Goal: Information Seeking & Learning: Learn about a topic

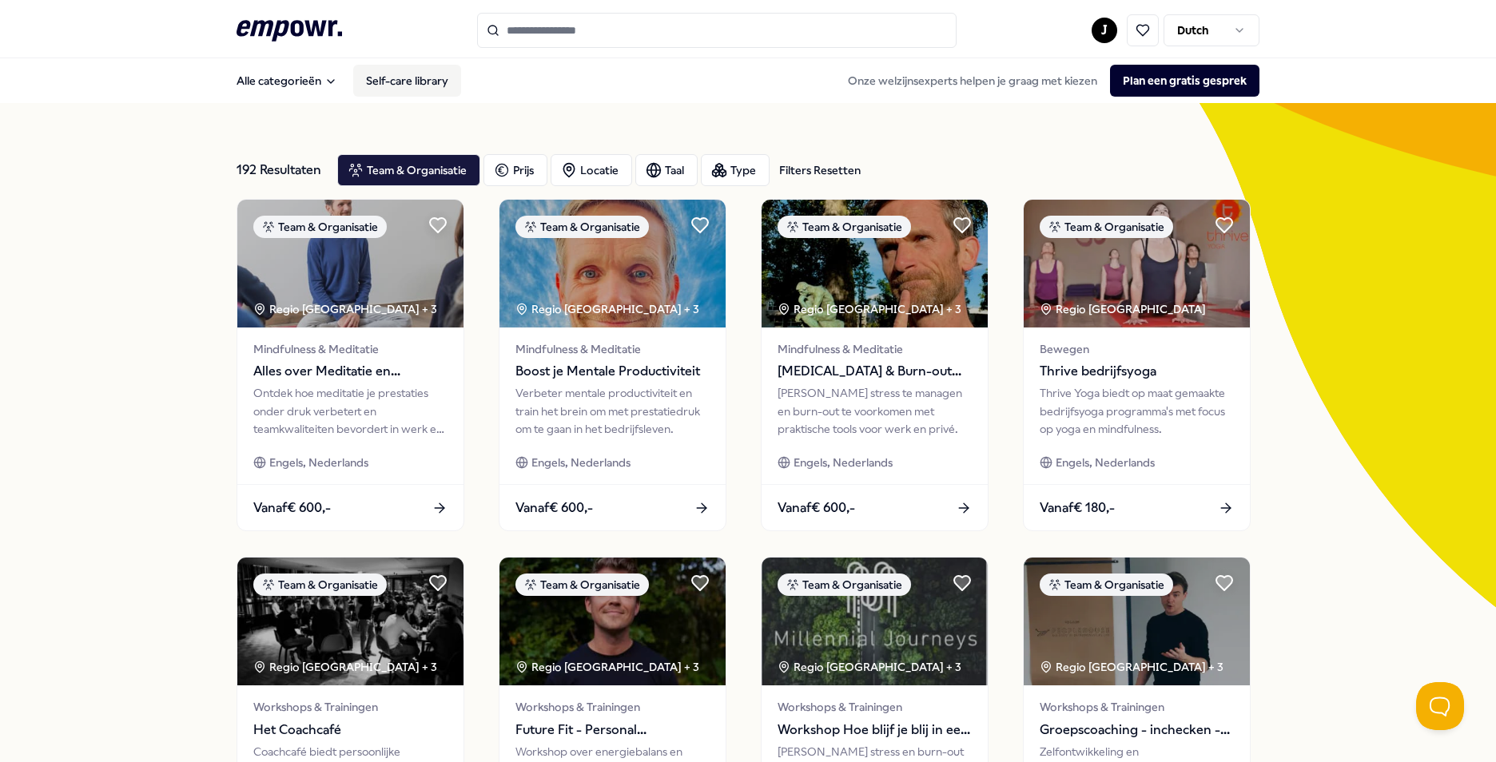
click at [377, 78] on link "Self-care library" at bounding box center [407, 81] width 108 height 32
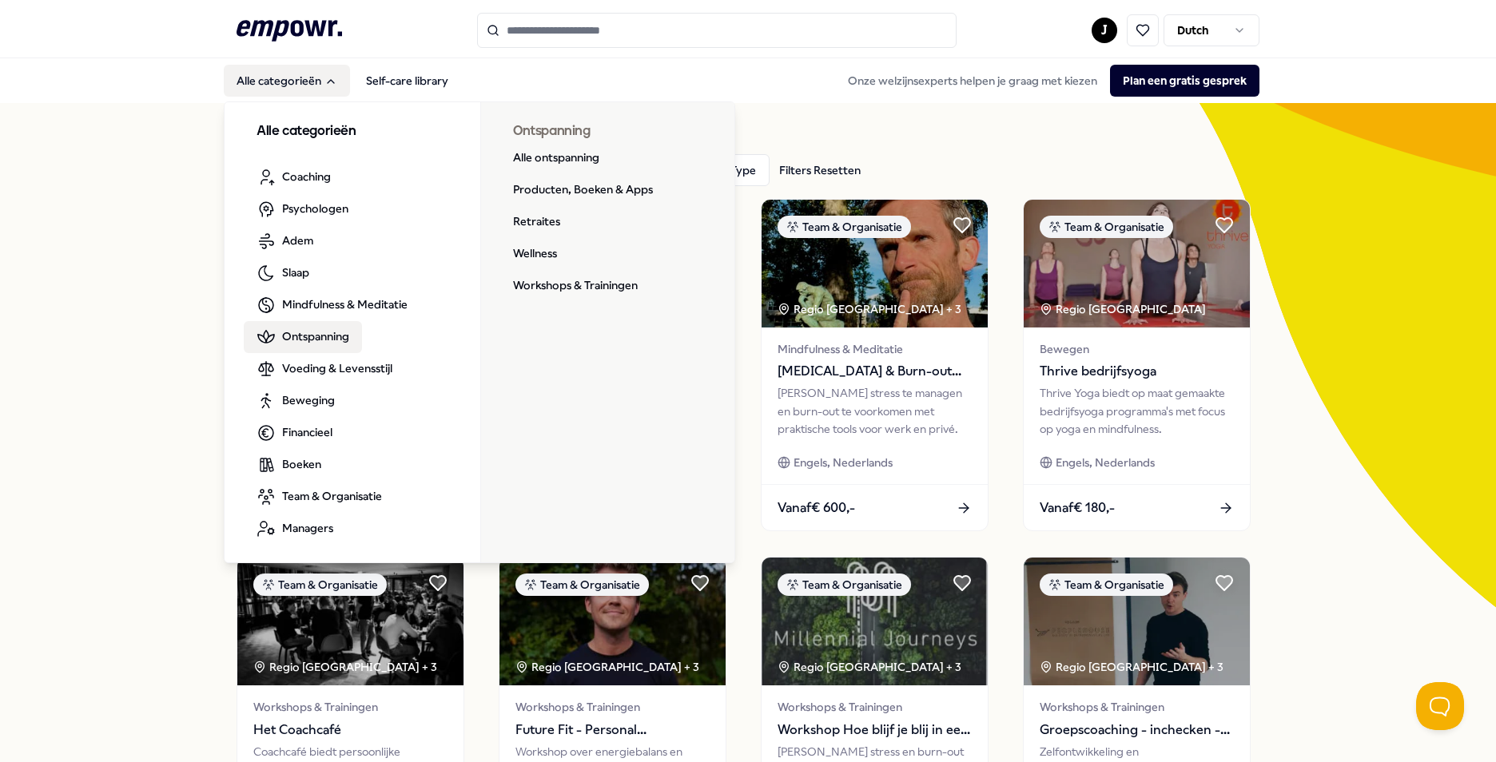
click at [292, 332] on span "Ontspanning" at bounding box center [315, 337] width 67 height 18
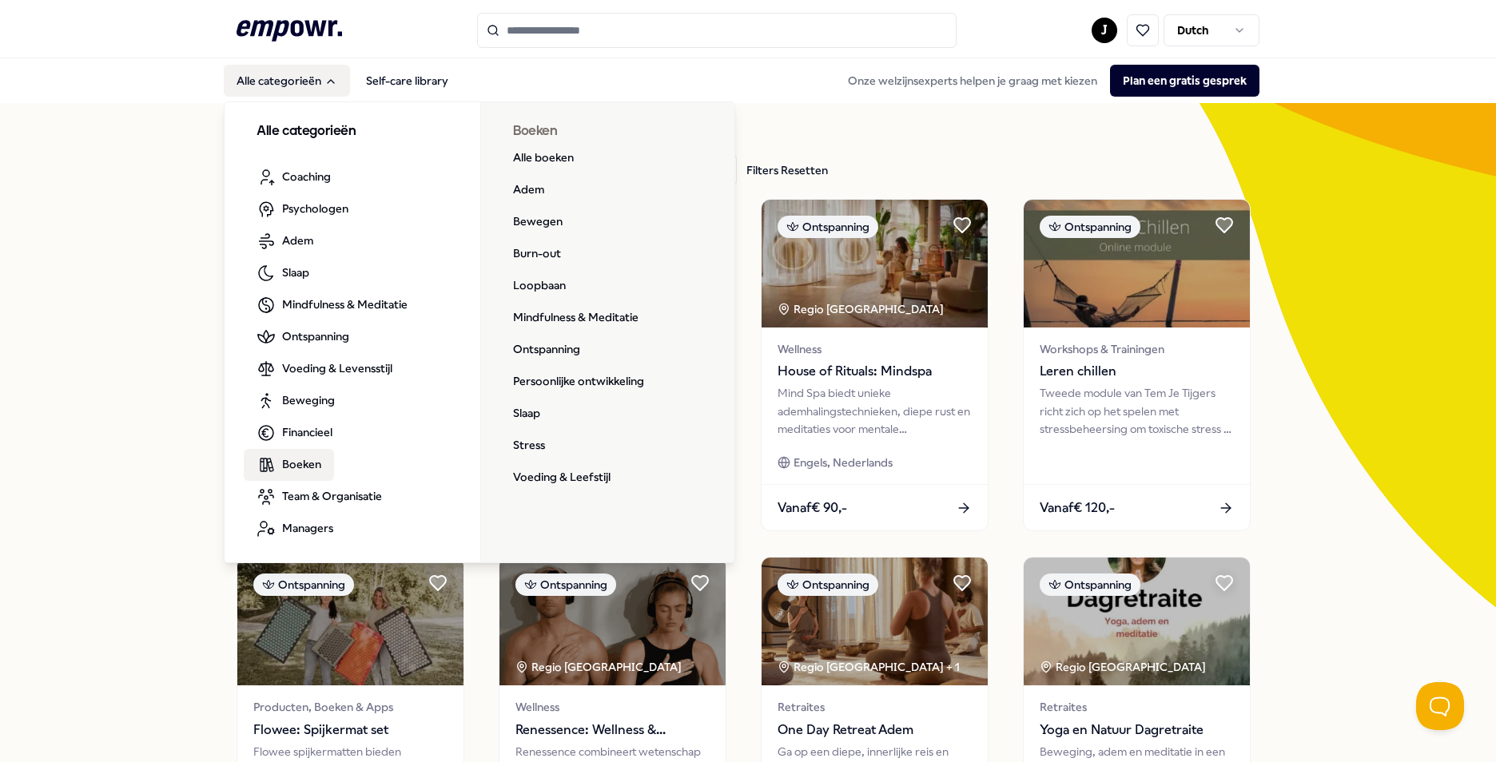
click at [292, 459] on span "Boeken" at bounding box center [301, 464] width 39 height 18
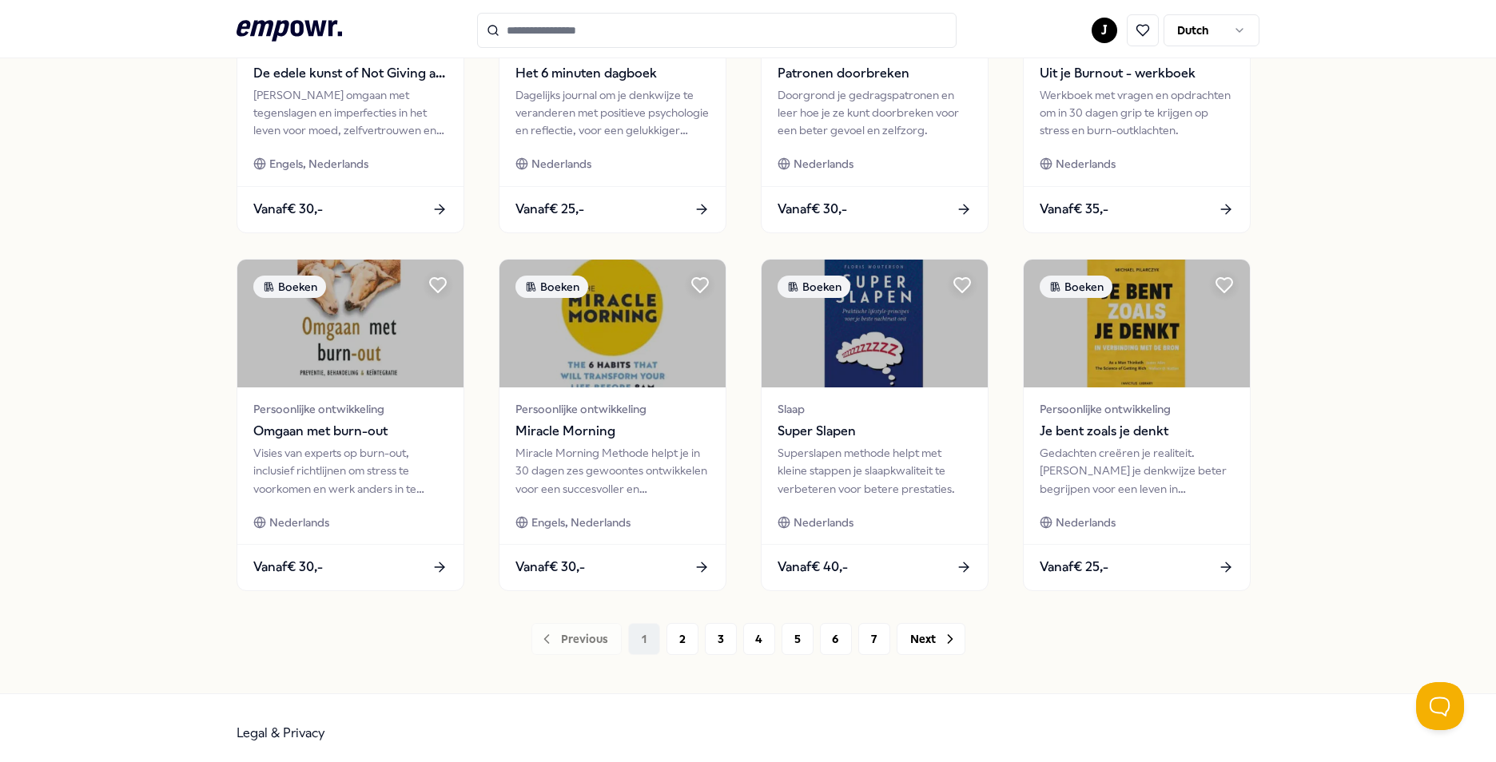
scroll to position [667, 0]
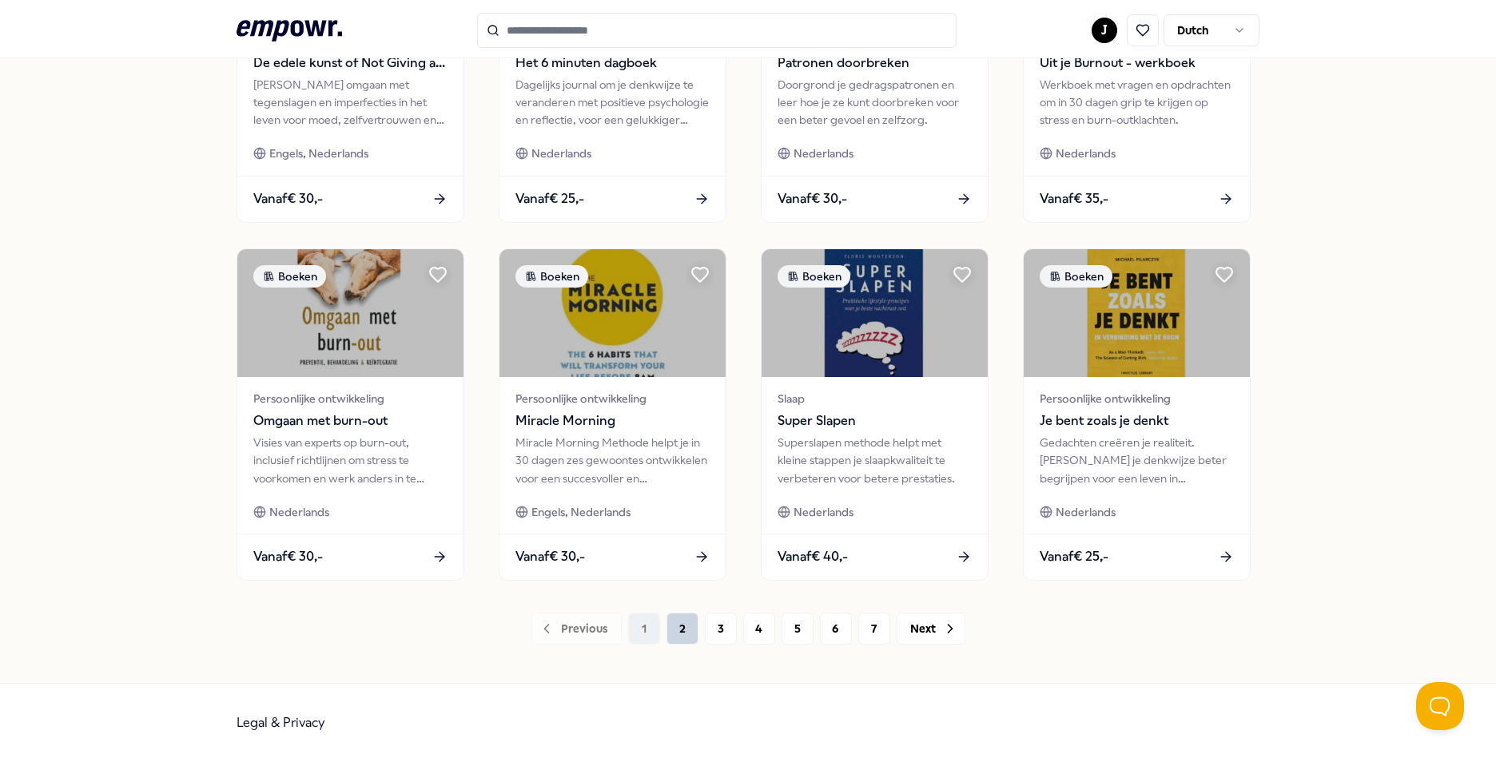
click at [686, 630] on button "2" at bounding box center [682, 629] width 32 height 32
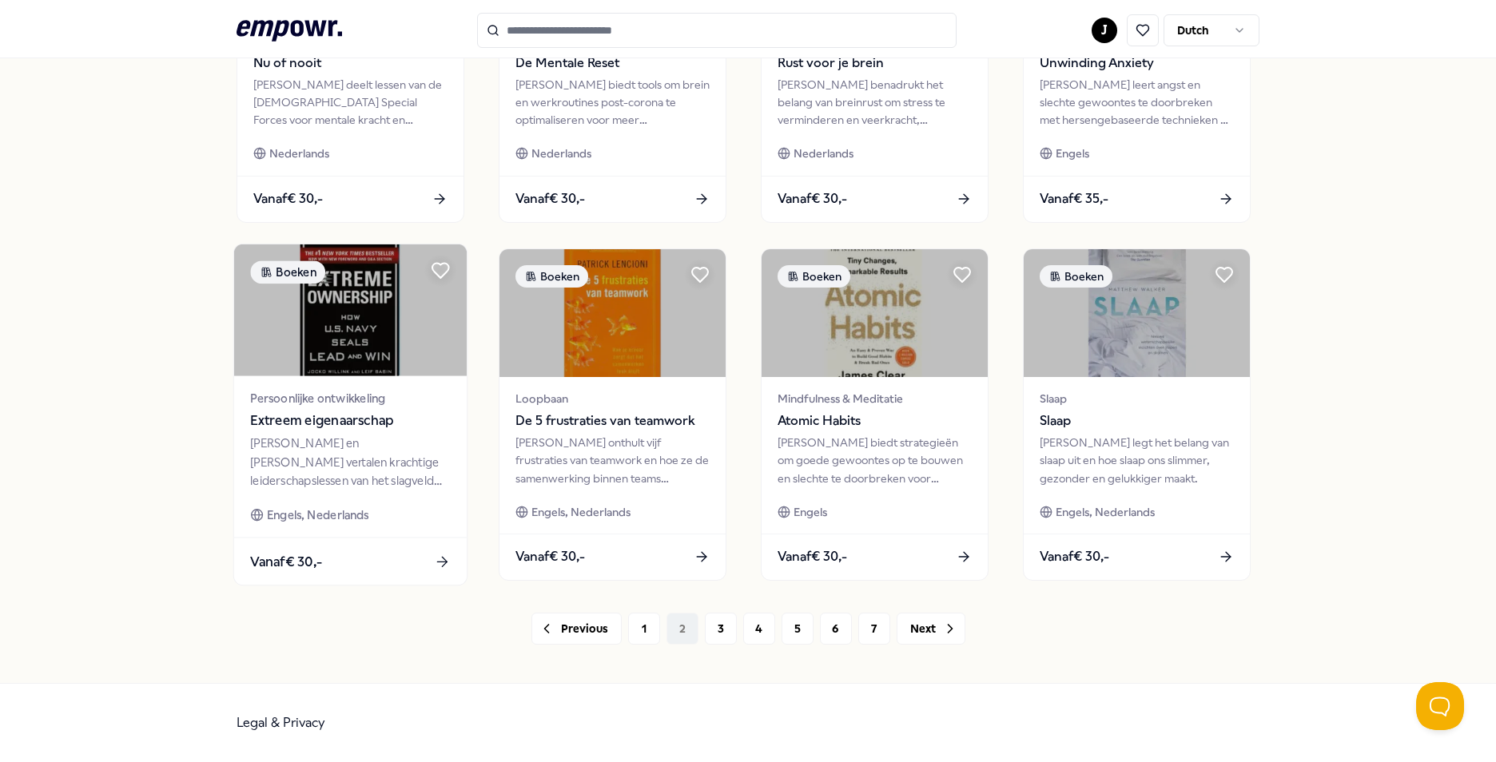
click at [318, 332] on img at bounding box center [350, 311] width 233 height 132
